Goal: Information Seeking & Learning: Find specific fact

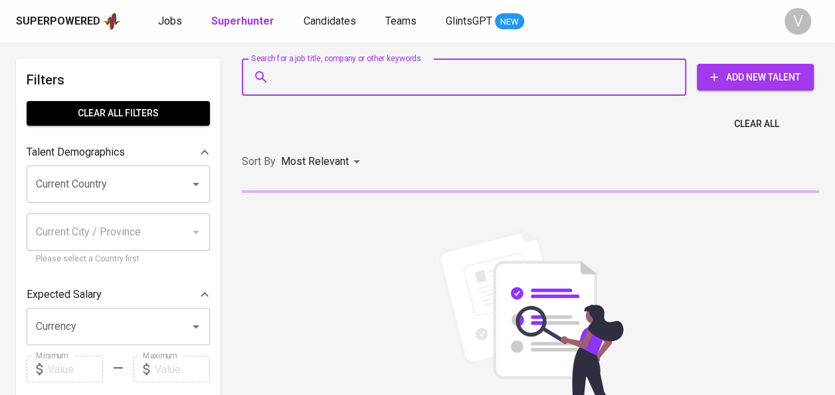
click at [331, 84] on input "Search for a job title, company or other keywords" at bounding box center [467, 76] width 386 height 25
paste input "cindybellaselv12@gmail.com"
type input "cindybellaselv12@gmail.com"
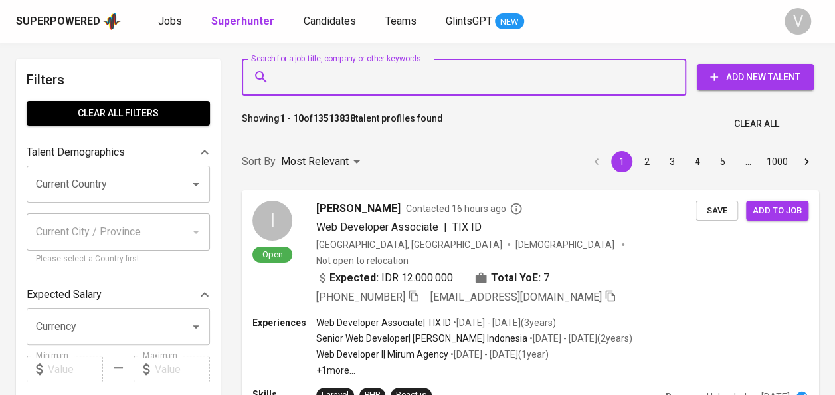
paste input "[PERSON_NAME]"
click at [321, 87] on input "Search for a job title, company or other keywords" at bounding box center [467, 76] width 386 height 25
type input "[PERSON_NAME]"
